Goal: Task Accomplishment & Management: Use online tool/utility

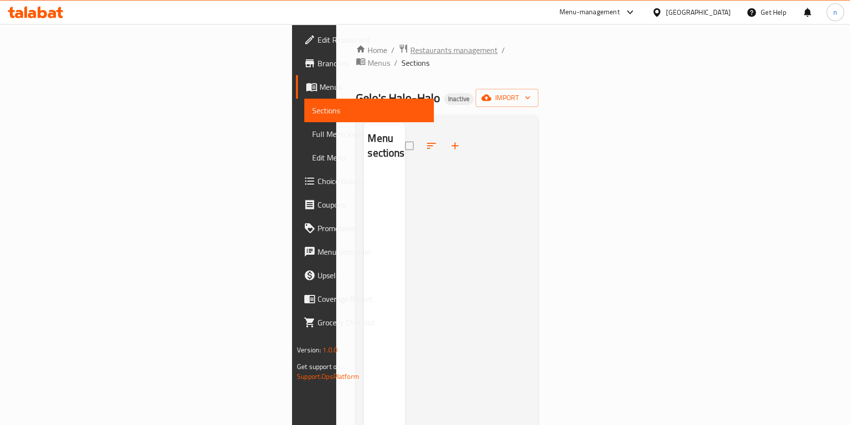
click at [410, 50] on span "Restaurants management" at bounding box center [453, 50] width 87 height 12
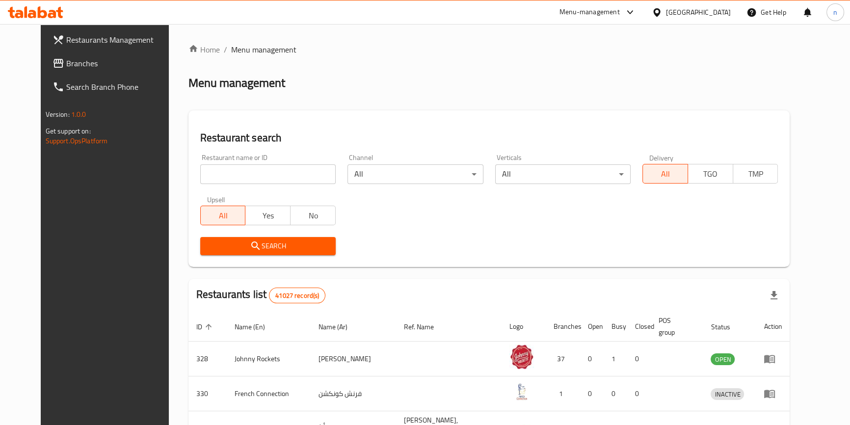
click at [66, 61] on span "Branches" at bounding box center [120, 63] width 108 height 12
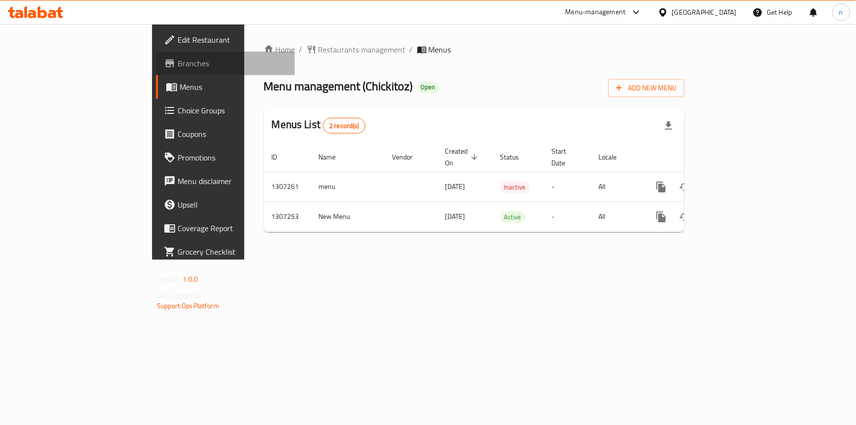
click at [178, 69] on span "Branches" at bounding box center [232, 63] width 109 height 12
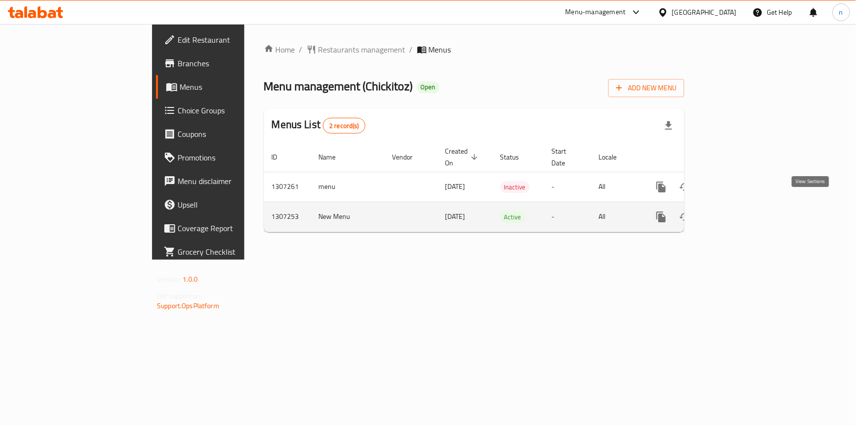
click at [738, 211] on icon "enhanced table" at bounding box center [732, 217] width 12 height 12
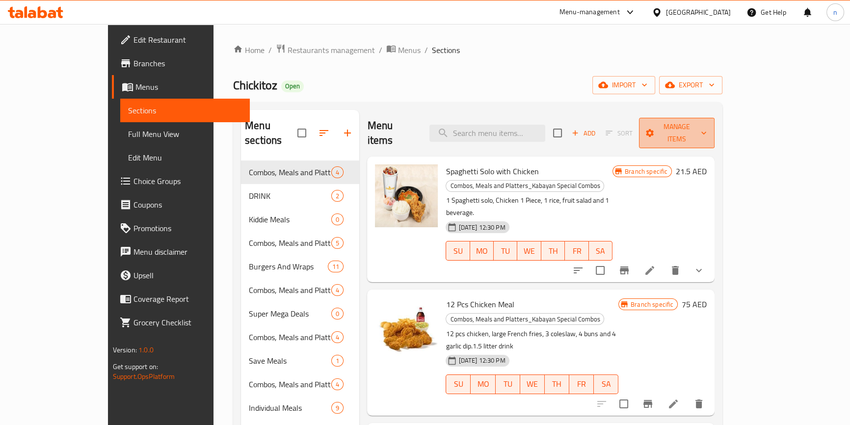
click at [707, 131] on span "Manage items" at bounding box center [676, 133] width 60 height 25
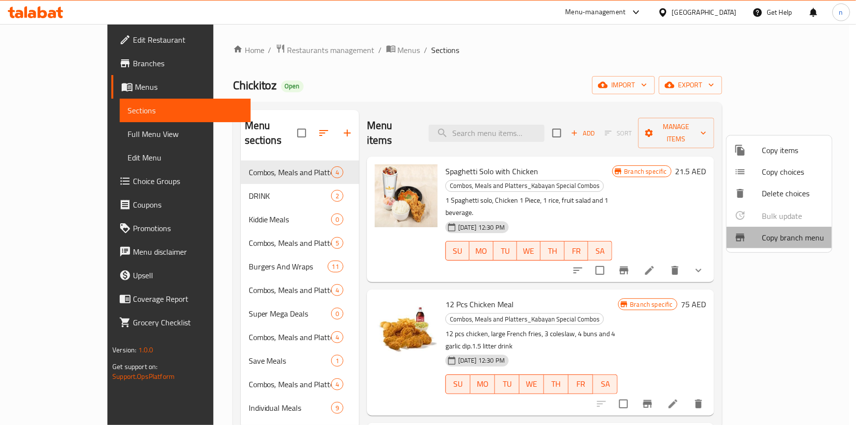
click at [778, 234] on span "Copy branch menu" at bounding box center [793, 238] width 62 height 12
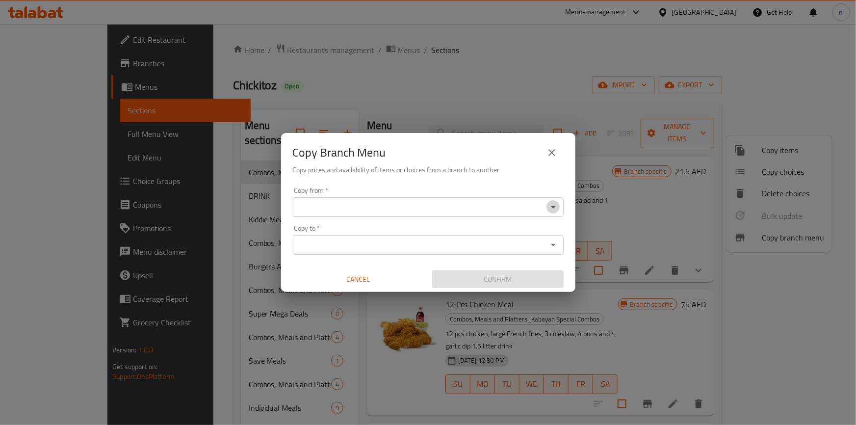
click at [555, 205] on icon "Open" at bounding box center [553, 207] width 12 height 12
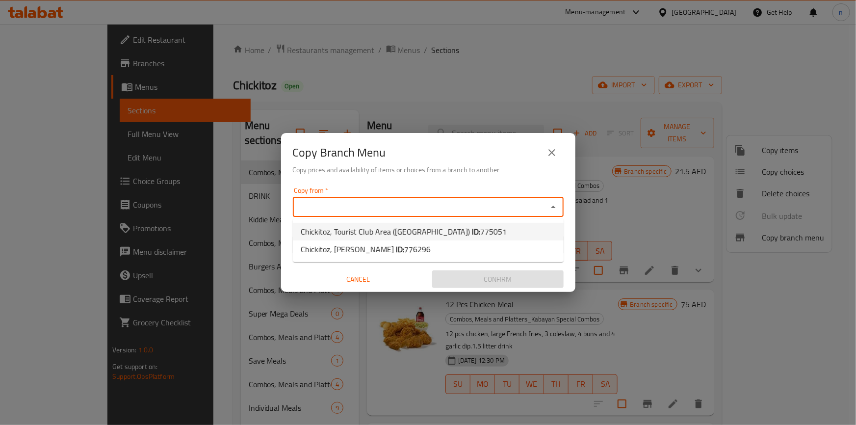
click at [483, 233] on li "Chickitoz, Tourist Club Area (Al Zahiya) ID: 775051" at bounding box center [428, 232] width 271 height 18
type input "Chickitoz, Tourist Club Area (Al Zahiya)"
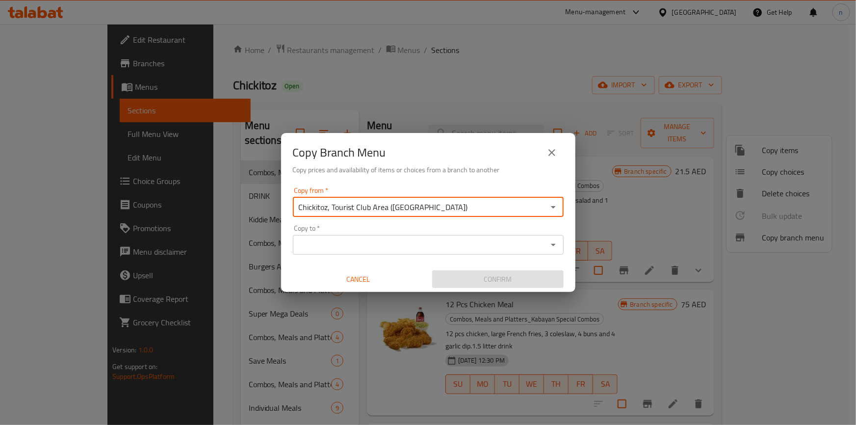
click at [510, 250] on input "Copy to   *" at bounding box center [420, 245] width 249 height 14
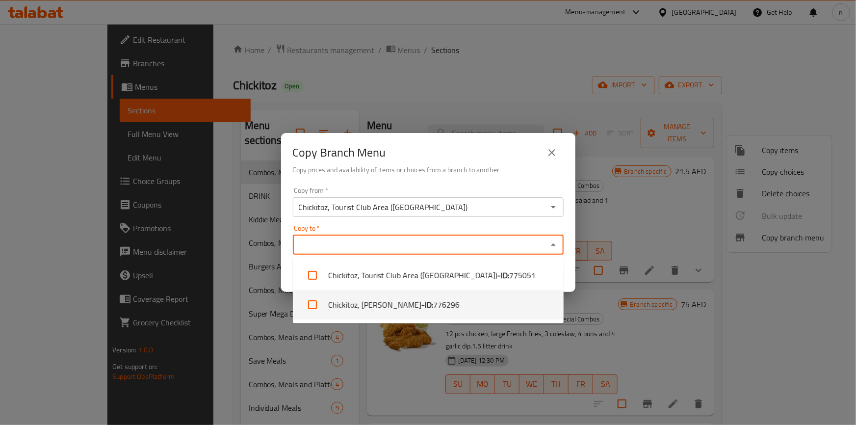
click at [421, 307] on b "- ID:" at bounding box center [427, 305] width 12 height 12
checkbox input "true"
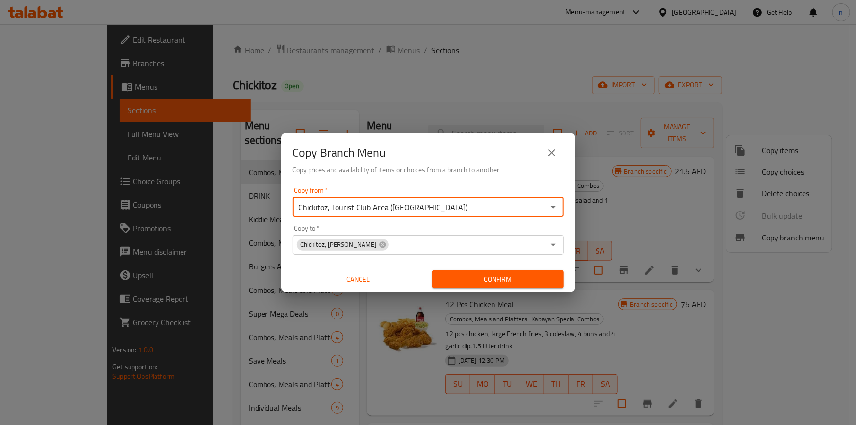
click at [500, 209] on input "Chickitoz, Tourist Club Area (Al Zahiya)" at bounding box center [420, 207] width 249 height 14
click at [480, 243] on input "Copy to   *" at bounding box center [466, 245] width 155 height 14
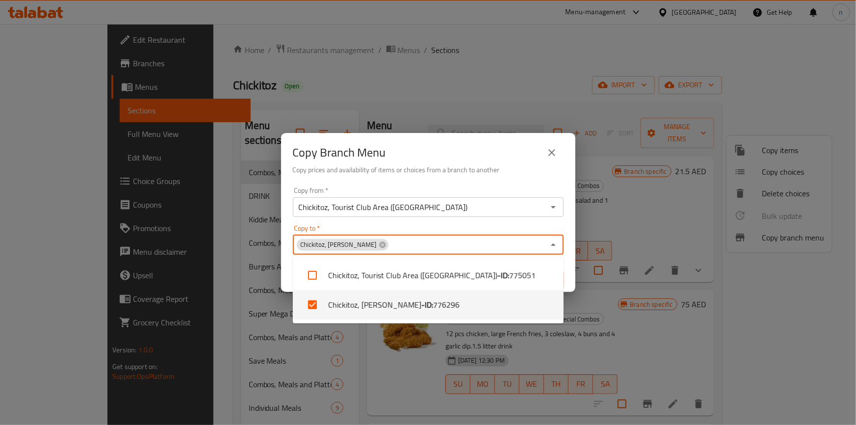
click at [495, 205] on input "Chickitoz, Tourist Club Area (Al Zahiya)" at bounding box center [420, 207] width 249 height 14
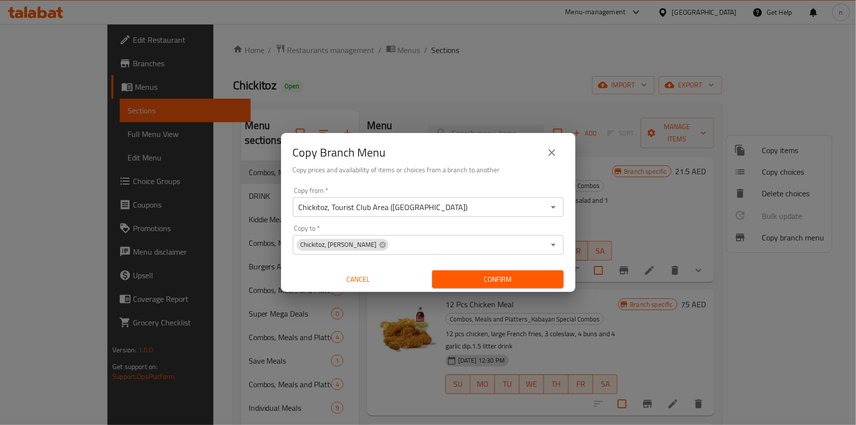
click at [515, 174] on h6 "Copy prices and availability of items or choices from a branch to another" at bounding box center [428, 169] width 271 height 11
click at [496, 275] on span "Confirm" at bounding box center [498, 279] width 116 height 12
